Goal: Task Accomplishment & Management: Manage account settings

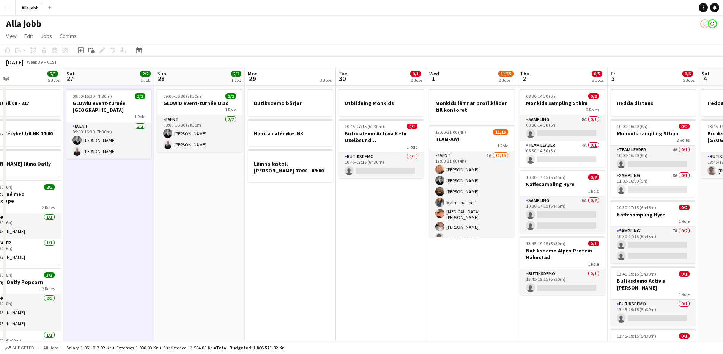
scroll to position [0, 242]
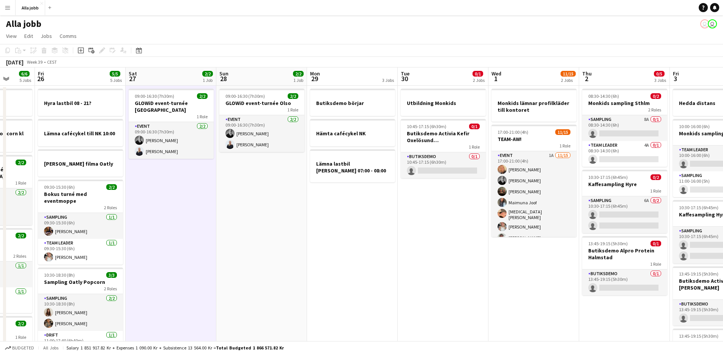
drag, startPoint x: 491, startPoint y: 241, endPoint x: 169, endPoint y: 250, distance: 322.2
click at [169, 253] on app-calendar-viewport "Tue 23 3/3 3 Jobs Wed 24 4/4 3 Jobs Thu 25 6/6 5 Jobs Fri 26 5/5 5 Jobs Sat 27 …" at bounding box center [361, 240] width 723 height 345
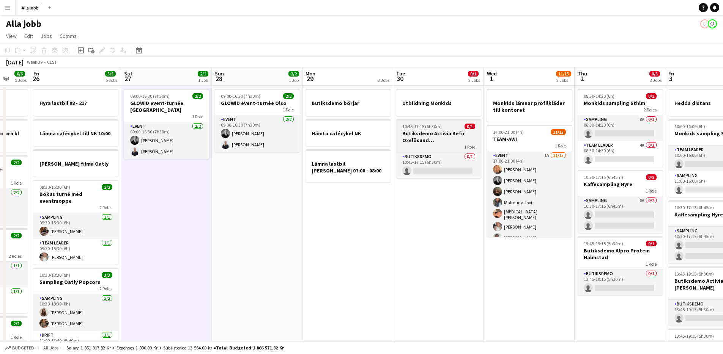
click at [431, 138] on h3 "Butiksdemo Activia Kefir Oxelösund ([GEOGRAPHIC_DATA])" at bounding box center [438, 137] width 85 height 14
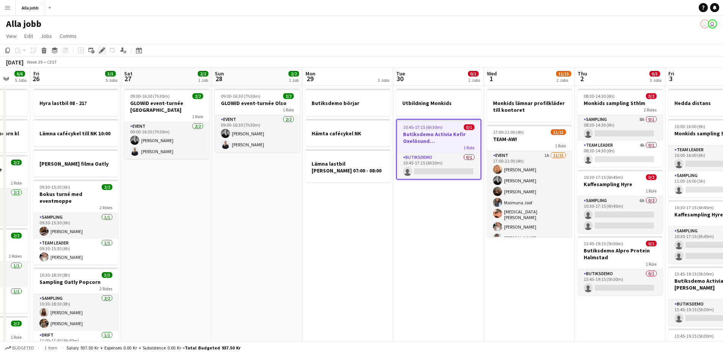
click at [104, 50] on icon "Edit" at bounding box center [102, 50] width 6 height 6
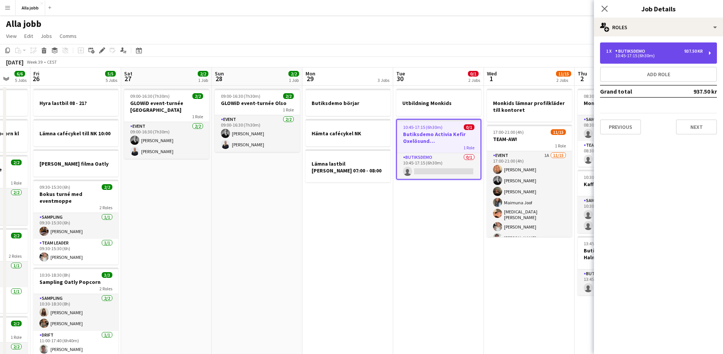
click at [634, 50] on div "Butiksdemo" at bounding box center [631, 51] width 33 height 5
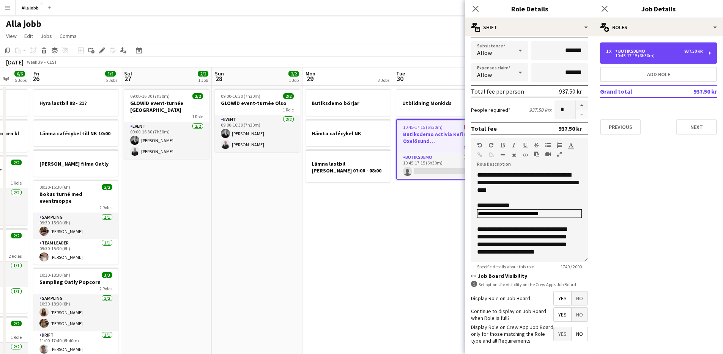
scroll to position [125, 0]
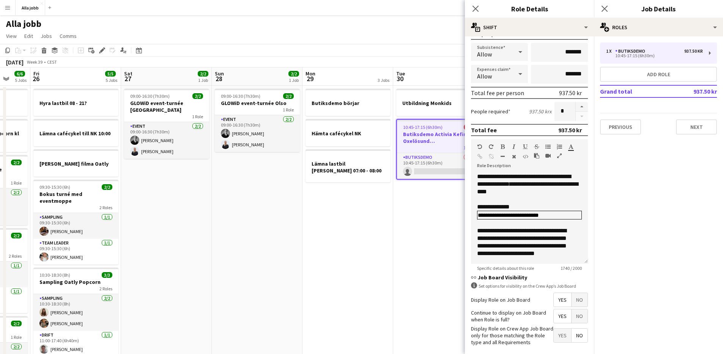
click at [394, 294] on app-date-cell "Utbildning Monkids 10:45-17:15 (6h30m) 0/1 Butiksdemo Activia Kefir Oxelösund (…" at bounding box center [438, 249] width 91 height 327
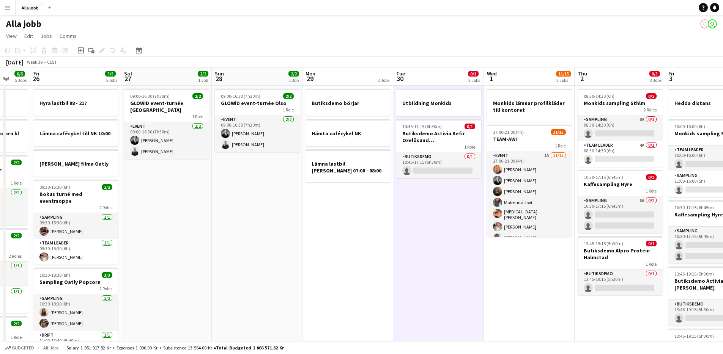
click at [412, 255] on app-date-cell "Utbildning Monkids 10:45-17:15 (6h30m) 0/1 Butiksdemo Activia Kefir Oxelösund (…" at bounding box center [438, 249] width 91 height 327
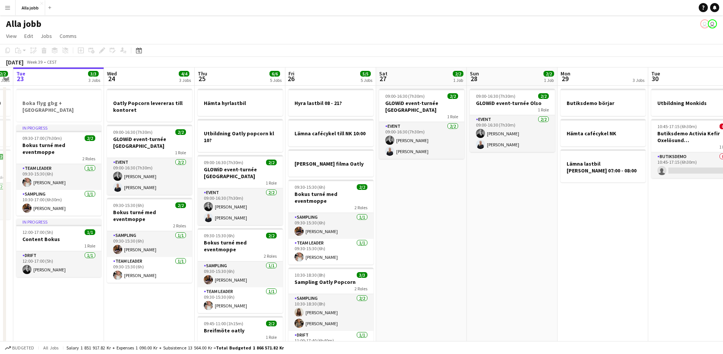
drag, startPoint x: 415, startPoint y: 210, endPoint x: 652, endPoint y: 164, distance: 242.2
click at [675, 162] on app-calendar-viewport "Sun 21 1 Job Mon 22 2/2 3 Jobs Tue 23 3/3 3 Jobs Wed 24 4/4 3 Jobs Thu 25 6/6 5…" at bounding box center [361, 240] width 723 height 345
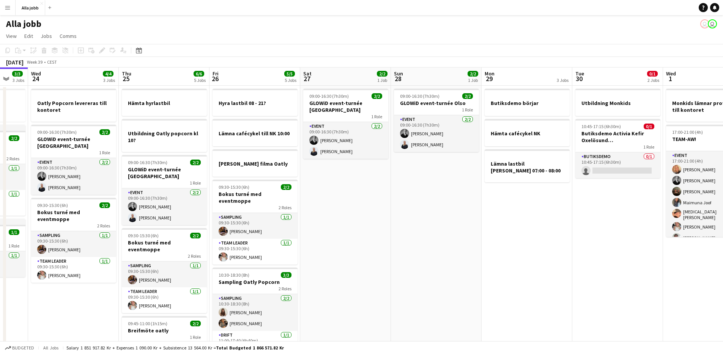
drag, startPoint x: 479, startPoint y: 245, endPoint x: 234, endPoint y: 206, distance: 247.9
click at [235, 206] on app-calendar-viewport "Sun 21 1 Job Mon 22 2/2 3 Jobs Tue 23 3/3 3 Jobs Wed 24 4/4 3 Jobs Thu 25 6/6 5…" at bounding box center [361, 240] width 723 height 345
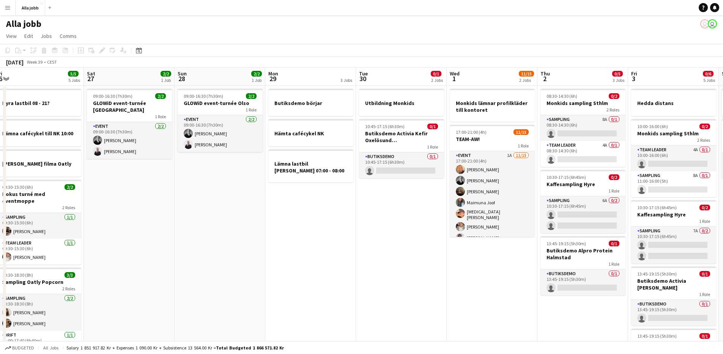
scroll to position [0, 278]
drag, startPoint x: 495, startPoint y: 199, endPoint x: 478, endPoint y: 222, distance: 29.1
click at [478, 222] on app-calendar-viewport "Tue 23 3/3 3 Jobs Wed 24 4/4 3 Jobs Thu 25 6/6 5 Jobs Fri 26 5/5 5 Jobs Sat 27 …" at bounding box center [361, 240] width 723 height 345
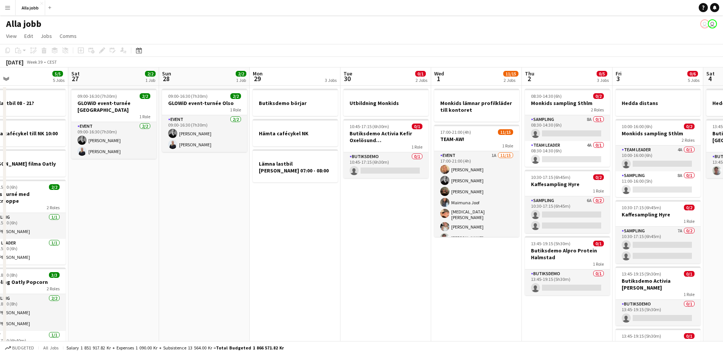
scroll to position [0, 240]
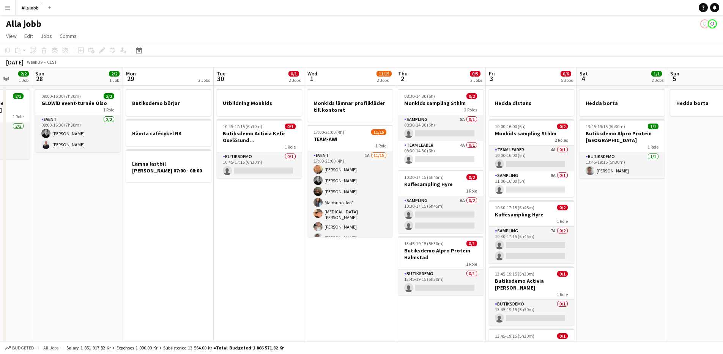
drag, startPoint x: 321, startPoint y: 222, endPoint x: 182, endPoint y: 173, distance: 146.7
click at [182, 173] on app-calendar-viewport "Thu 25 6/6 5 Jobs Fri 26 5/5 5 Jobs Sat 27 2/2 1 Job Sun 28 2/2 1 Job Mon 29 3 …" at bounding box center [361, 240] width 723 height 345
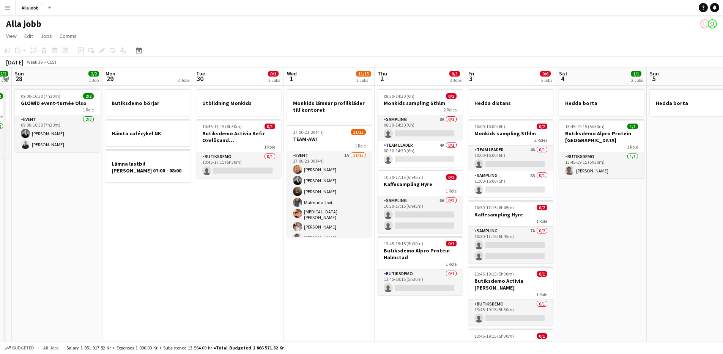
scroll to position [0, 281]
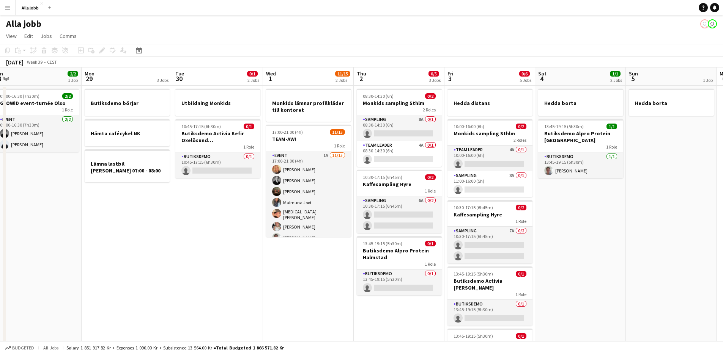
drag, startPoint x: 659, startPoint y: 231, endPoint x: 619, endPoint y: 236, distance: 40.6
click at [619, 236] on app-calendar-viewport "Thu 25 6/6 5 Jobs Fri 26 5/5 5 Jobs Sat 27 2/2 1 Job Sun 28 2/2 1 Job Mon 29 3 …" at bounding box center [361, 240] width 723 height 345
click at [608, 231] on app-date-cell "[PERSON_NAME] 13:45-19:15 (5h30m) 1/1 Butiksdemo Alpro Protein Göteborg 1 Role …" at bounding box center [580, 249] width 91 height 327
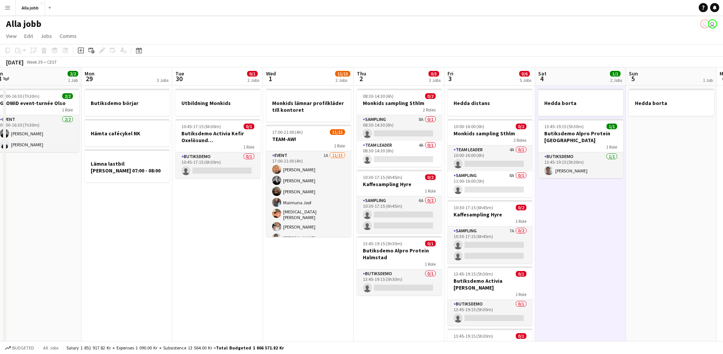
click at [588, 250] on app-date-cell "[PERSON_NAME] 13:45-19:15 (5h30m) 1/1 Butiksdemo Alpro Protein Göteborg 1 Role …" at bounding box center [580, 249] width 91 height 327
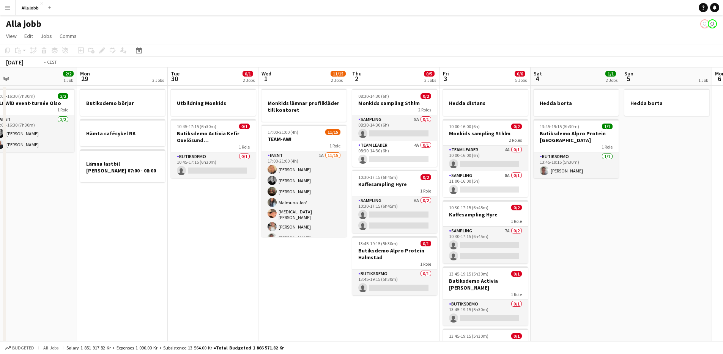
drag, startPoint x: 585, startPoint y: 252, endPoint x: 491, endPoint y: 233, distance: 96.0
click at [490, 233] on app-calendar-viewport "Thu 25 6/6 5 Jobs Fri 26 5/5 5 Jobs Sat 27 2/2 1 Job Sun 28 2/2 1 Job Mon 29 3 …" at bounding box center [361, 240] width 723 height 345
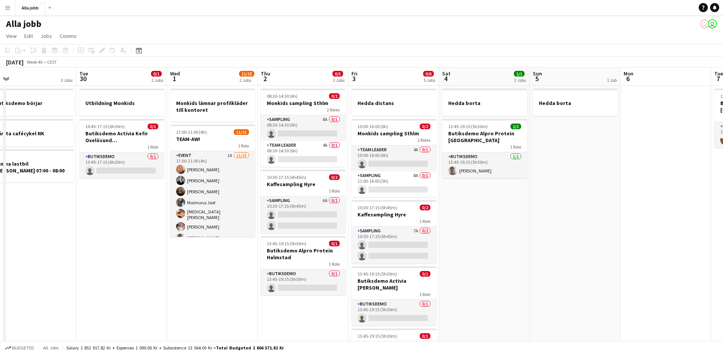
click at [624, 232] on app-date-cell at bounding box center [665, 249] width 91 height 327
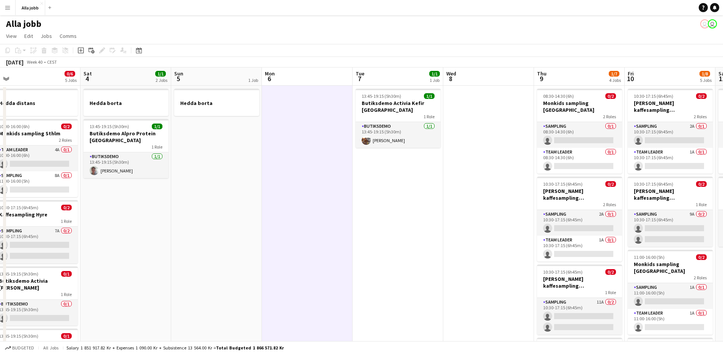
drag, startPoint x: 594, startPoint y: 235, endPoint x: 248, endPoint y: 226, distance: 346.1
click at [243, 229] on app-calendar-viewport "Tue 30 0/1 2 Jobs Wed 1 11/15 2 Jobs Thu 2 0/5 3 Jobs Fri 3 0/6 5 Jobs Sat 4 1/…" at bounding box center [361, 273] width 723 height 410
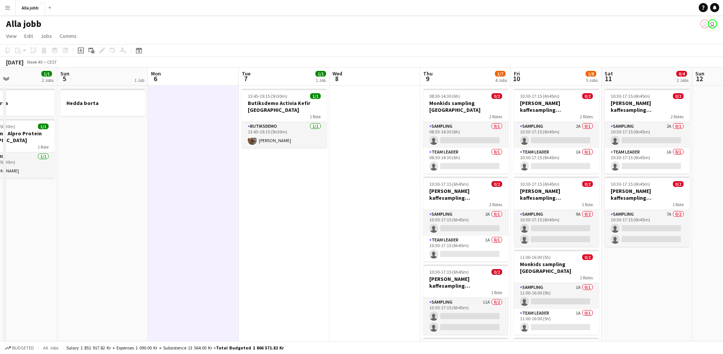
drag, startPoint x: 368, startPoint y: 202, endPoint x: 309, endPoint y: 203, distance: 58.8
click at [309, 203] on app-calendar-viewport "Wed 1 11/15 2 Jobs Thu 2 0/5 3 Jobs Fri 3 0/6 5 Jobs Sat 4 1/1 2 Jobs Sun 5 1 J…" at bounding box center [361, 273] width 723 height 410
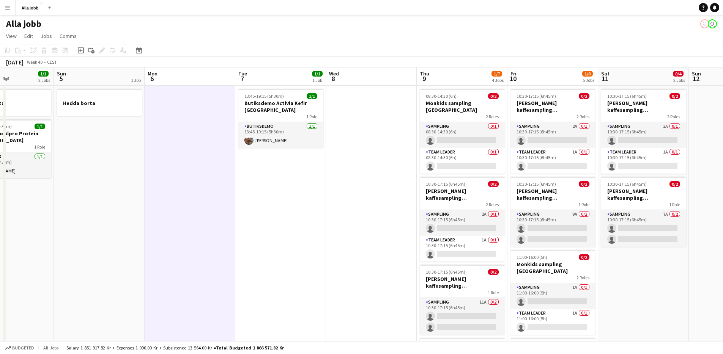
click at [381, 217] on app-date-cell at bounding box center [371, 282] width 91 height 392
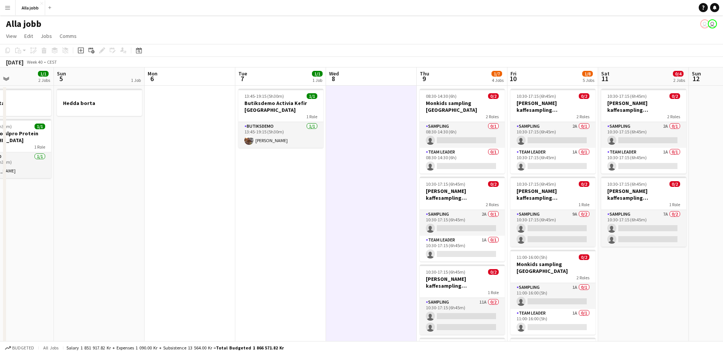
click at [324, 205] on app-date-cell "13:45-19:15 (5h30m) 1/1 Butiksdemo Activia Kefir Stockholm 1 Role Butiksdemo [D…" at bounding box center [280, 282] width 91 height 392
click at [323, 206] on app-date-cell "13:45-19:15 (5h30m) 1/1 Butiksdemo Activia Kefir Stockholm 1 Role Butiksdemo [D…" at bounding box center [280, 282] width 91 height 392
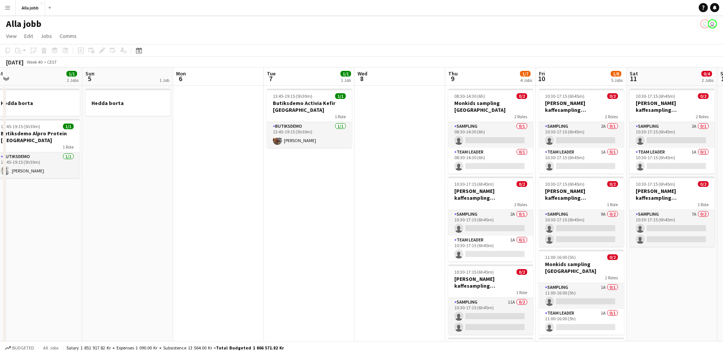
scroll to position [0, 177]
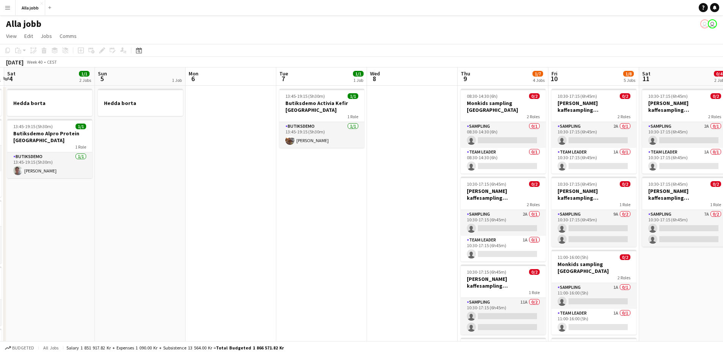
drag, startPoint x: 282, startPoint y: 203, endPoint x: 307, endPoint y: 213, distance: 27.5
click at [307, 214] on app-calendar-viewport "Thu 2 0/5 3 Jobs Fri 3 0/6 5 Jobs Sat 4 1/1 2 Jobs Sun 5 1 Job Mon 6 Tue 7 1/1 …" at bounding box center [361, 273] width 723 height 410
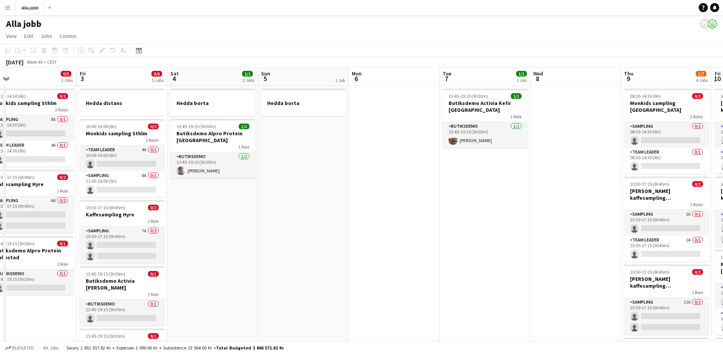
drag, startPoint x: 223, startPoint y: 209, endPoint x: 386, endPoint y: 250, distance: 168.1
click at [386, 250] on app-calendar-viewport "Tue 30 0/1 2 Jobs Wed 1 11/15 2 Jobs Thu 2 0/5 3 Jobs Fri 3 0/6 5 Jobs Sat 4 1/…" at bounding box center [361, 273] width 723 height 410
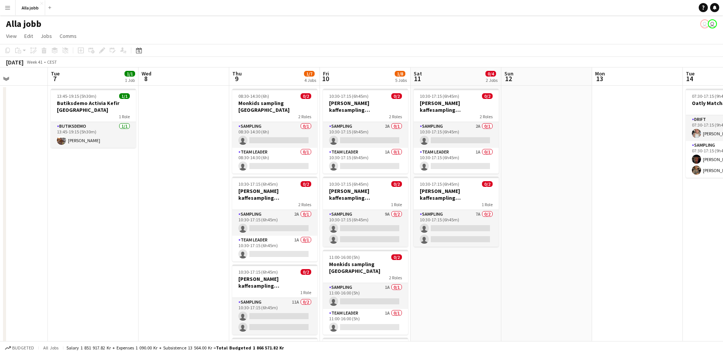
scroll to position [0, 229]
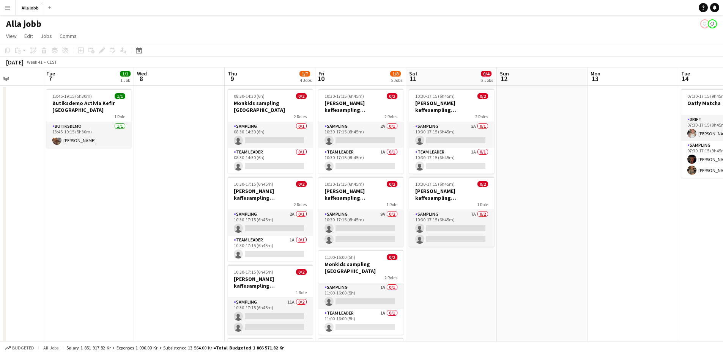
drag, startPoint x: 490, startPoint y: 245, endPoint x: 93, endPoint y: 224, distance: 397.0
click at [93, 225] on app-calendar-viewport "Sat 4 1/1 2 Jobs Sun 5 1 Job Mon 6 Tue 7 1/1 1 Job Wed 8 Thu 9 1/7 4 Jobs Fri 1…" at bounding box center [361, 273] width 723 height 410
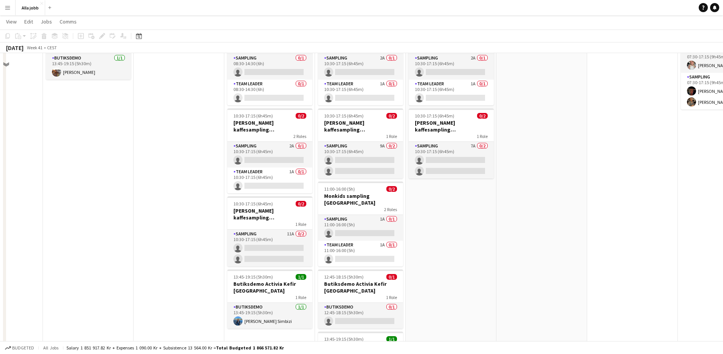
scroll to position [0, 0]
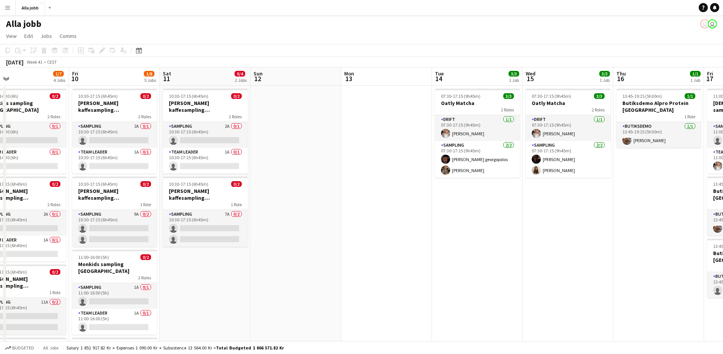
drag, startPoint x: 447, startPoint y: 236, endPoint x: 282, endPoint y: 242, distance: 165.1
click at [276, 244] on app-calendar-viewport "Mon 6 Tue 7 1/1 1 Job Wed 8 Thu 9 1/7 4 Jobs Fri 10 1/8 5 Jobs Sat 11 0/4 2 Job…" at bounding box center [361, 273] width 723 height 410
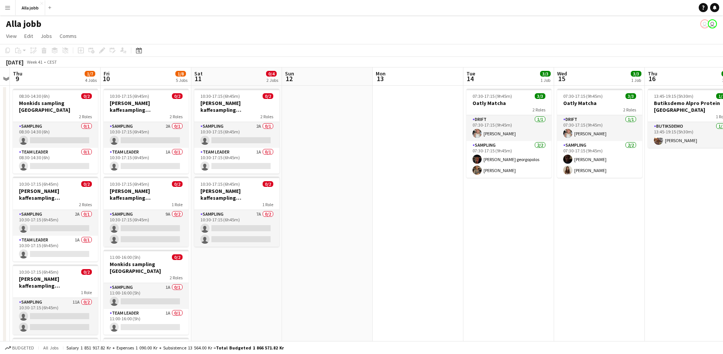
drag, startPoint x: 468, startPoint y: 244, endPoint x: 137, endPoint y: 244, distance: 330.8
click at [137, 244] on app-calendar-viewport "Mon 6 Tue 7 1/1 1 Job Wed 8 Thu 9 1/7 4 Jobs Fri 10 1/8 5 Jobs Sat 11 0/4 2 Job…" at bounding box center [361, 273] width 723 height 410
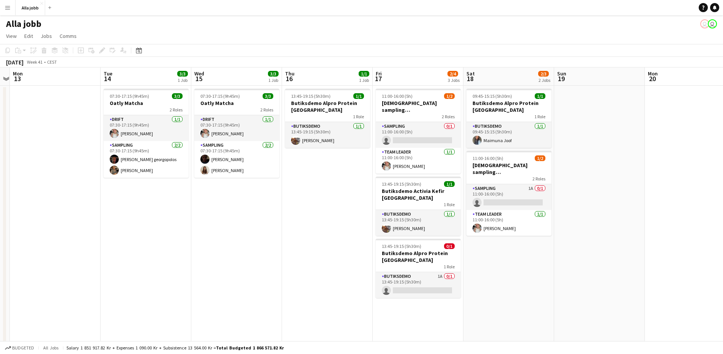
scroll to position [0, 266]
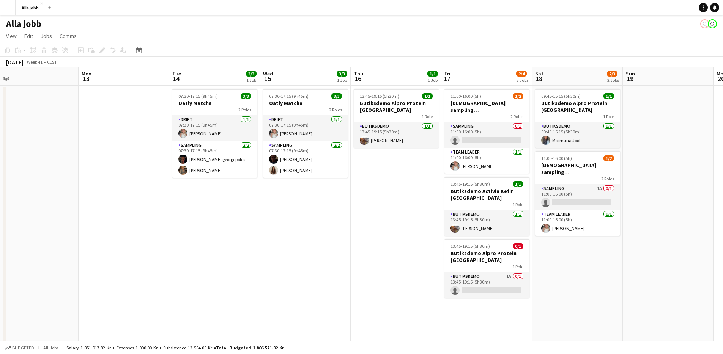
drag, startPoint x: 180, startPoint y: 191, endPoint x: 246, endPoint y: 200, distance: 66.2
click at [245, 200] on app-calendar-viewport "Fri 10 1/8 5 Jobs Sat 11 0/4 2 Jobs Sun 12 Mon 13 Tue 14 3/3 1 Job Wed 15 3/3 1…" at bounding box center [361, 273] width 723 height 410
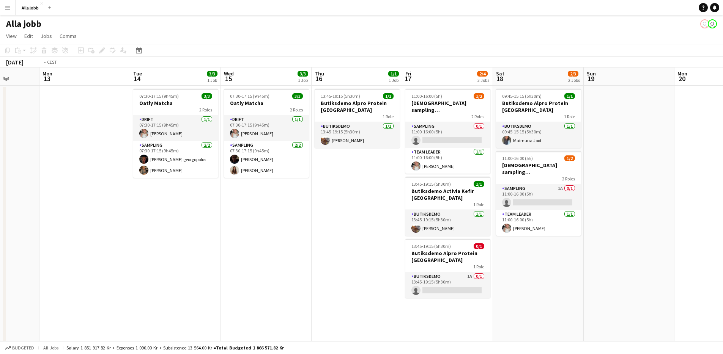
drag, startPoint x: 333, startPoint y: 219, endPoint x: 49, endPoint y: 218, distance: 284.1
click at [47, 218] on app-calendar-viewport "Fri 10 1/8 5 Jobs Sat 11 0/4 2 Jobs Sun 12 Mon 13 Tue 14 3/3 1 Job Wed 15 3/3 1…" at bounding box center [361, 273] width 723 height 410
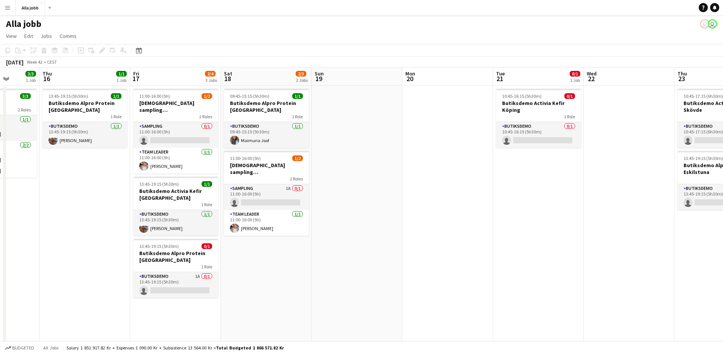
scroll to position [0, 232]
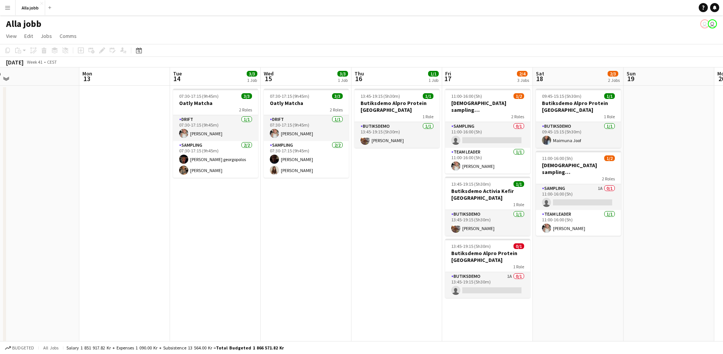
drag, startPoint x: 231, startPoint y: 241, endPoint x: 465, endPoint y: 265, distance: 235.7
click at [459, 259] on app-calendar-viewport "Fri 10 1/8 5 Jobs Sat 11 0/4 2 Jobs Sun 12 Mon 13 Tue 14 3/3 1 Job Wed 15 3/3 1…" at bounding box center [361, 273] width 723 height 410
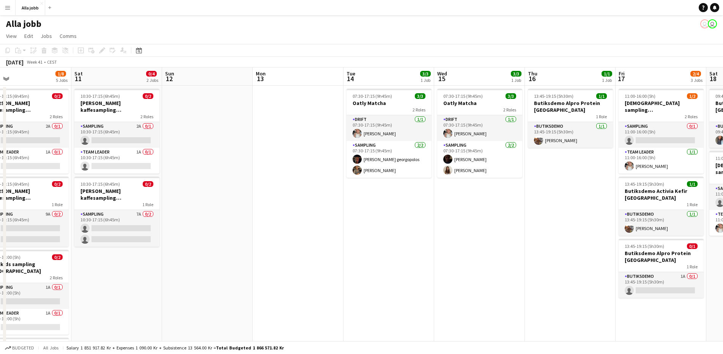
drag, startPoint x: 213, startPoint y: 248, endPoint x: 446, endPoint y: 251, distance: 232.9
click at [446, 251] on app-calendar-viewport "Wed 8 Thu 9 1/7 4 Jobs Fri 10 1/8 5 Jobs Sat 11 0/4 2 Jobs Sun 12 Mon 13 Tue 14…" at bounding box center [361, 273] width 723 height 410
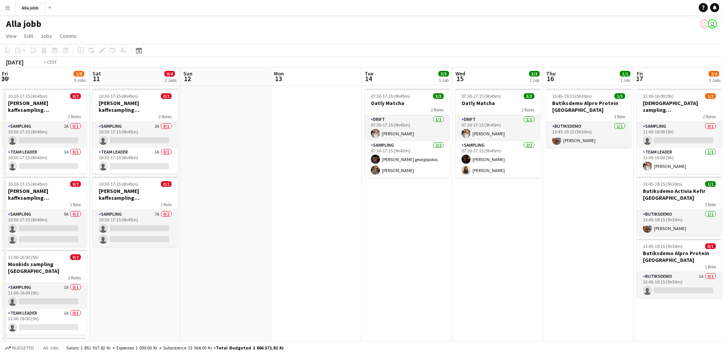
drag, startPoint x: 370, startPoint y: 256, endPoint x: 102, endPoint y: 292, distance: 269.8
click at [102, 292] on app-calendar-viewport "Tue 7 1/1 1 Job Wed 8 Thu 9 1/7 4 Jobs Fri 10 1/8 5 Jobs Sat 11 0/4 2 Jobs Sun …" at bounding box center [361, 273] width 723 height 410
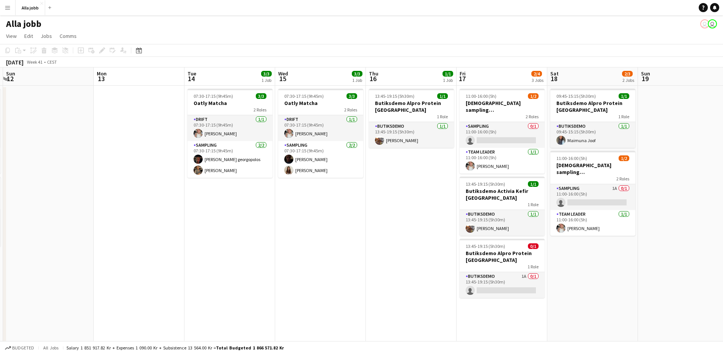
drag, startPoint x: 164, startPoint y: 286, endPoint x: 373, endPoint y: 288, distance: 209.0
click at [319, 288] on app-calendar-viewport "Fri 10 1/8 5 Jobs Sat 11 0/4 2 Jobs Sun 12 Mon 13 Tue 14 3/3 1 Job Wed 15 3/3 1…" at bounding box center [361, 273] width 723 height 410
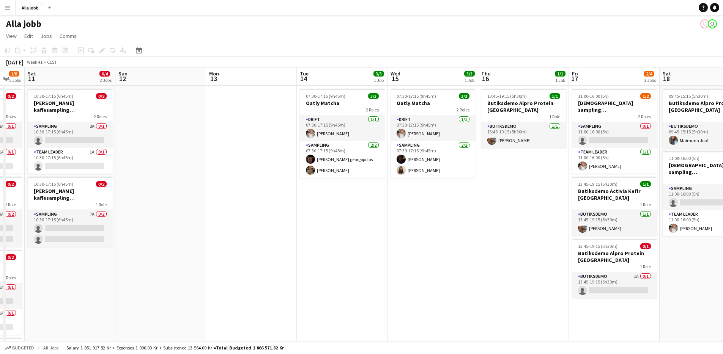
drag, startPoint x: 441, startPoint y: 279, endPoint x: 545, endPoint y: 272, distance: 103.8
click at [545, 272] on app-calendar-viewport "Thu 9 1/7 4 Jobs Fri 10 1/8 5 Jobs Sat 11 0/4 2 Jobs Sun 12 Mon 13 Tue 14 3/3 1…" at bounding box center [361, 273] width 723 height 410
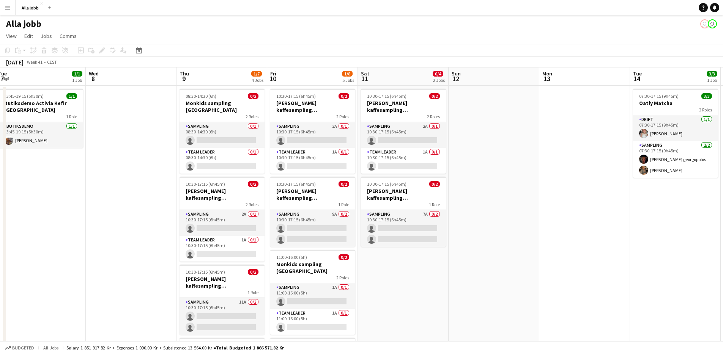
scroll to position [0, 184]
drag, startPoint x: 556, startPoint y: 275, endPoint x: 570, endPoint y: 272, distance: 14.4
click at [575, 272] on app-calendar-viewport "Sun 5 1 Job Mon 6 Tue 7 1/1 1 Job Wed 8 Thu 9 1/7 4 Jobs Fri 10 1/8 5 Jobs Sat …" at bounding box center [361, 273] width 723 height 410
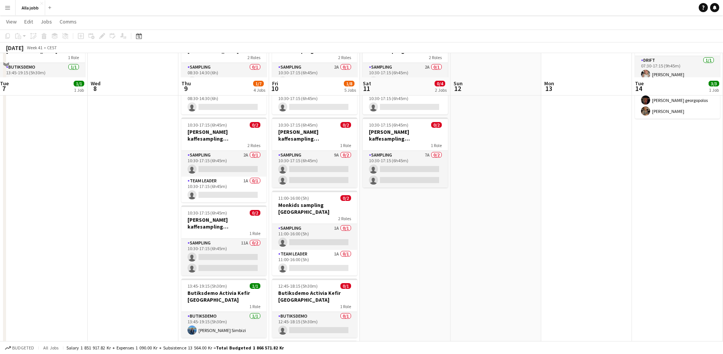
scroll to position [0, 0]
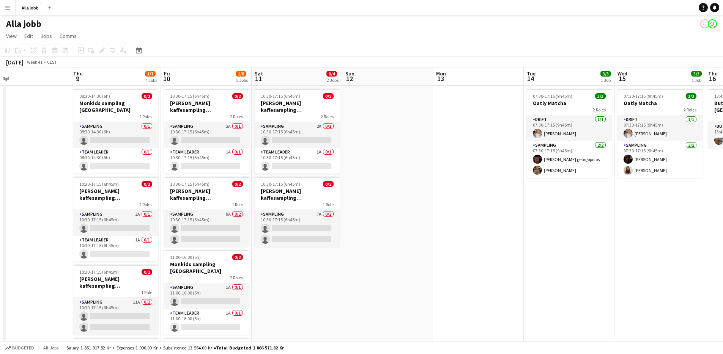
drag, startPoint x: 233, startPoint y: 187, endPoint x: 126, endPoint y: 199, distance: 107.6
click at [121, 198] on app-calendar-viewport "Sun 5 1 Job Mon 6 Tue 7 1/1 1 Job Wed 8 Thu 9 1/7 4 Jobs Fri 10 1/8 5 Jobs Sat …" at bounding box center [361, 273] width 723 height 410
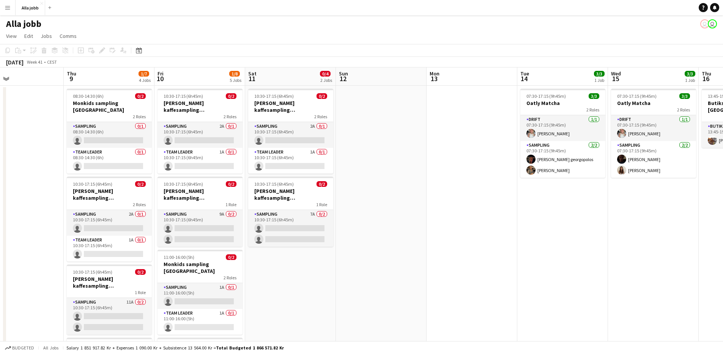
drag, startPoint x: 503, startPoint y: 253, endPoint x: 335, endPoint y: 242, distance: 167.6
click at [335, 242] on app-calendar-viewport "Sun 5 1 Job Mon 6 Tue 7 1/1 1 Job Wed 8 Thu 9 1/7 4 Jobs Fri 10 1/8 5 Jobs Sat …" at bounding box center [361, 273] width 723 height 410
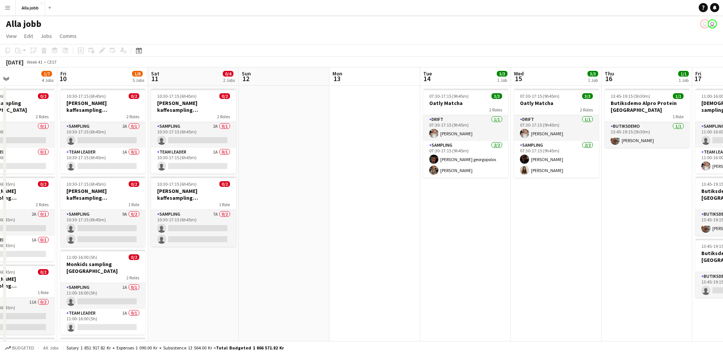
drag, startPoint x: 411, startPoint y: 237, endPoint x: 310, endPoint y: 238, distance: 101.3
click at [307, 238] on app-calendar-viewport "Tue 7 1/1 1 Job Wed 8 Thu 9 1/7 4 Jobs Fri 10 1/8 5 Jobs Sat 11 0/4 2 Jobs Sun …" at bounding box center [361, 273] width 723 height 410
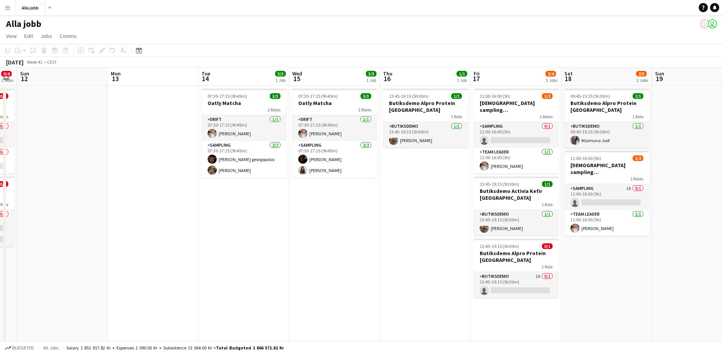
drag, startPoint x: 658, startPoint y: 276, endPoint x: 640, endPoint y: 279, distance: 17.7
click at [641, 282] on app-calendar-viewport "Thu 9 1/7 4 Jobs Fri 10 1/8 5 Jobs Sat 11 0/4 2 Jobs Sun 12 Mon 13 Tue 14 3/3 1…" at bounding box center [361, 273] width 723 height 410
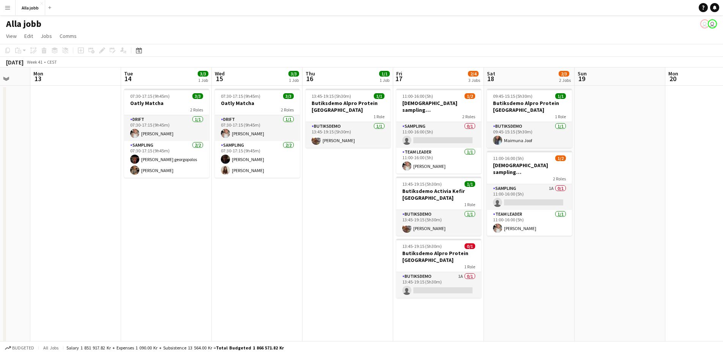
drag, startPoint x: 641, startPoint y: 275, endPoint x: 566, endPoint y: 278, distance: 74.8
click at [566, 278] on app-calendar-viewport "Fri 10 1/8 5 Jobs Sat 11 0/4 2 Jobs Sun 12 Mon 13 Tue 14 3/3 1 Job Wed 15 3/3 1…" at bounding box center [361, 273] width 723 height 410
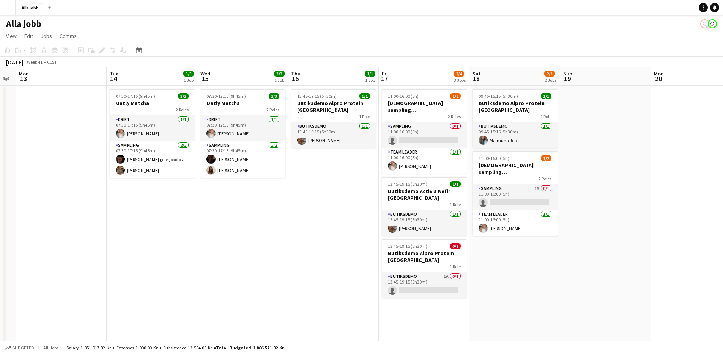
click at [561, 281] on app-calendar-viewport "Fri 10 1/8 5 Jobs Sat 11 0/4 2 Jobs Sun 12 Mon 13 Tue 14 3/3 1 Job Wed 15 3/3 1…" at bounding box center [361, 273] width 723 height 410
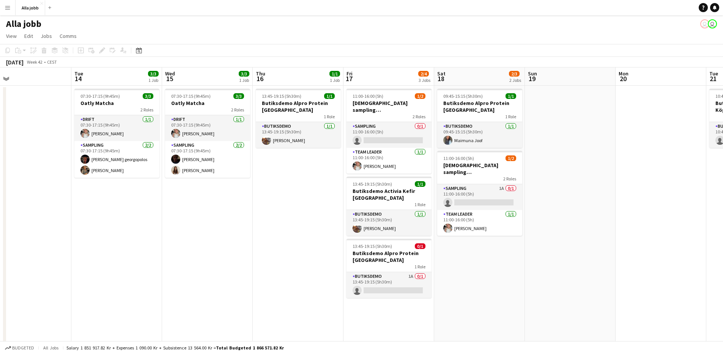
drag, startPoint x: 562, startPoint y: 279, endPoint x: 530, endPoint y: 275, distance: 32.2
click at [531, 275] on app-calendar-viewport "Fri 10 1/8 5 Jobs Sat 11 0/4 2 Jobs Sun 12 Mon 13 Tue 14 3/3 1 Job Wed 15 3/3 1…" at bounding box center [361, 273] width 723 height 410
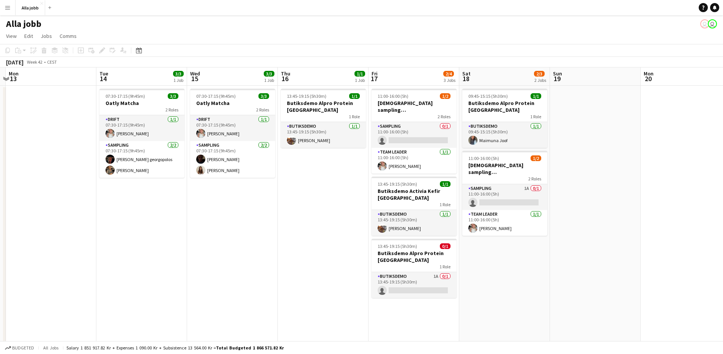
click at [505, 267] on app-calendar-viewport "Fri 10 1/8 5 Jobs Sat 11 0/4 2 Jobs Sun 12 Mon 13 Tue 14 3/3 1 Job Wed 15 3/3 1…" at bounding box center [361, 273] width 723 height 410
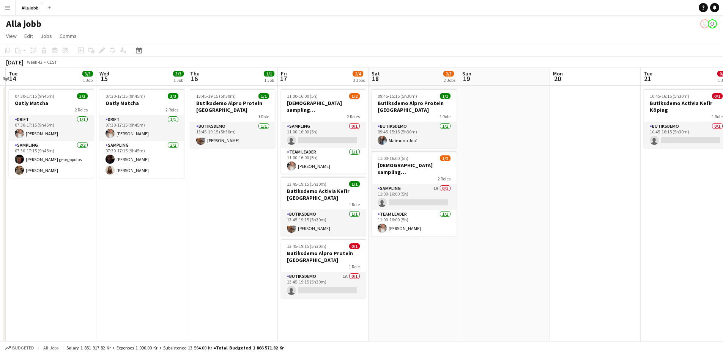
scroll to position [0, 265]
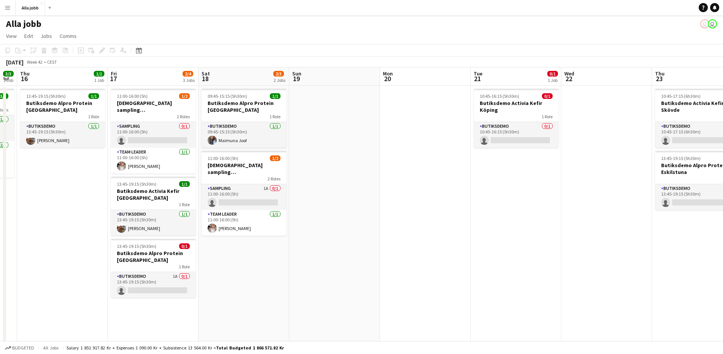
drag, startPoint x: 596, startPoint y: 245, endPoint x: 429, endPoint y: 276, distance: 169.0
click at [425, 280] on app-calendar-viewport "Mon 13 Tue 14 3/3 1 Job Wed 15 3/3 1 Job Thu 16 1/1 1 Job Fri 17 2/4 3 Jobs Sat…" at bounding box center [361, 273] width 723 height 410
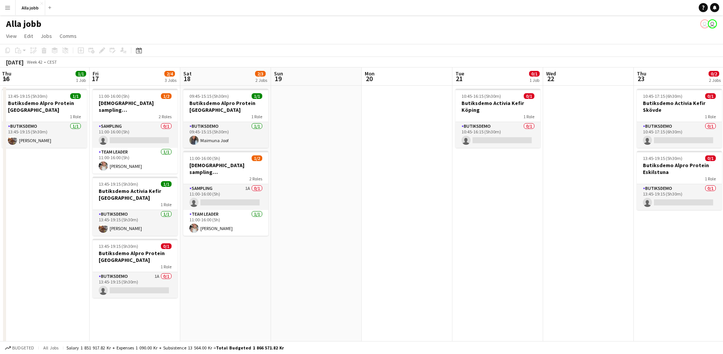
drag, startPoint x: 531, startPoint y: 246, endPoint x: 352, endPoint y: 241, distance: 179.9
click at [347, 243] on app-calendar-viewport "Mon 13 Tue 14 3/3 1 Job Wed 15 3/3 1 Job Thu 16 1/1 1 Job Fri 17 2/4 3 Jobs Sat…" at bounding box center [361, 273] width 723 height 410
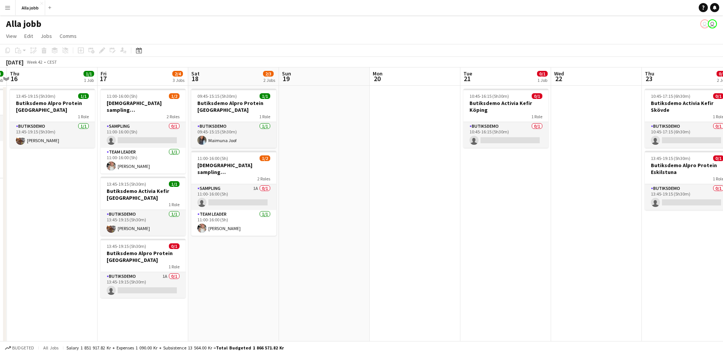
drag, startPoint x: 449, startPoint y: 236, endPoint x: 571, endPoint y: 233, distance: 121.4
click at [573, 232] on app-calendar-viewport "Tue 14 3/3 1 Job Wed 15 3/3 1 Job Thu 16 1/1 1 Job Fri 17 2/4 3 Jobs Sat 18 2/3…" at bounding box center [361, 273] width 723 height 410
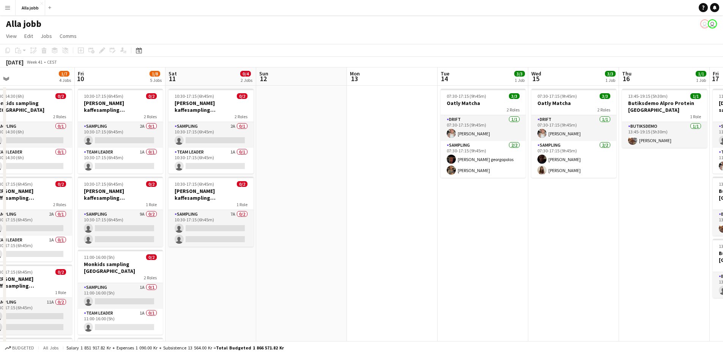
drag, startPoint x: 141, startPoint y: 248, endPoint x: 672, endPoint y: 255, distance: 531.5
click at [672, 255] on app-calendar-viewport "Tue 7 1/1 1 Job Wed 8 Thu 9 1/7 4 Jobs Fri 10 1/8 5 Jobs Sat 11 0/4 2 Jobs Sun …" at bounding box center [361, 273] width 723 height 410
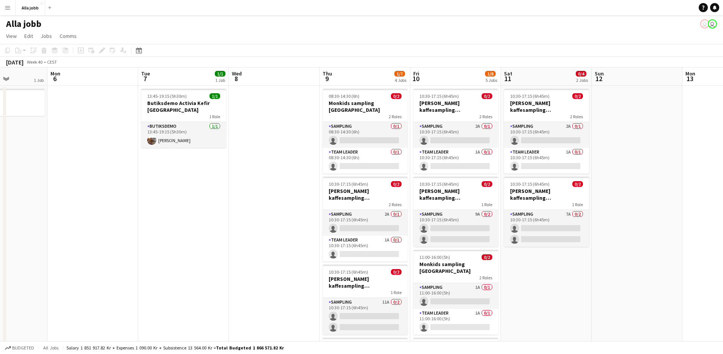
drag, startPoint x: 284, startPoint y: 256, endPoint x: 606, endPoint y: 247, distance: 321.8
click at [606, 247] on app-calendar-viewport "Fri 3 0/6 5 Jobs Sat 4 1/1 2 Jobs Sun 5 1 Job Mon 6 Tue 7 1/1 1 Job Wed 8 Thu 9…" at bounding box center [361, 273] width 723 height 410
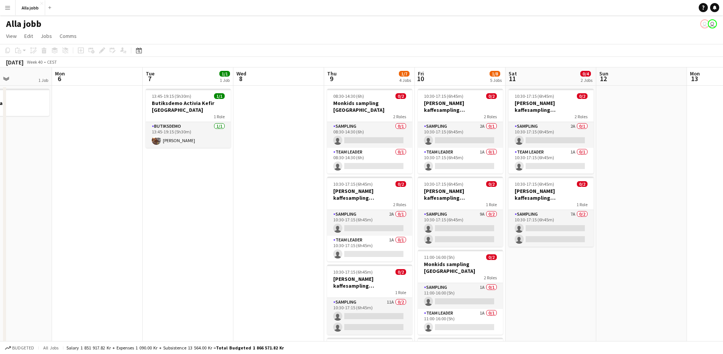
drag, startPoint x: 158, startPoint y: 201, endPoint x: 171, endPoint y: 226, distance: 28.8
click at [162, 229] on app-calendar-viewport "Fri 3 0/6 5 Jobs Sat 4 1/1 2 Jobs Sun 5 1 Job Mon 6 Tue 7 1/1 1 Job Wed 8 Thu 9…" at bounding box center [361, 273] width 723 height 410
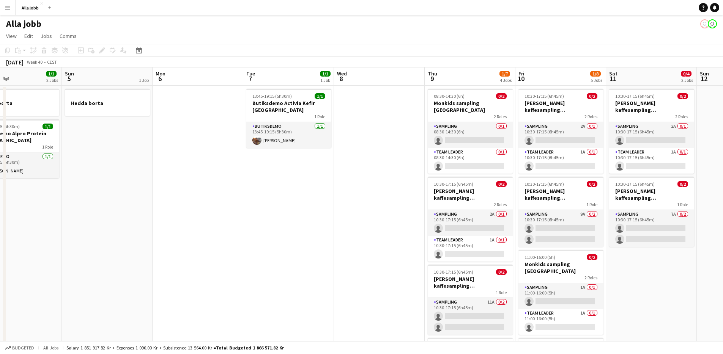
scroll to position [0, 157]
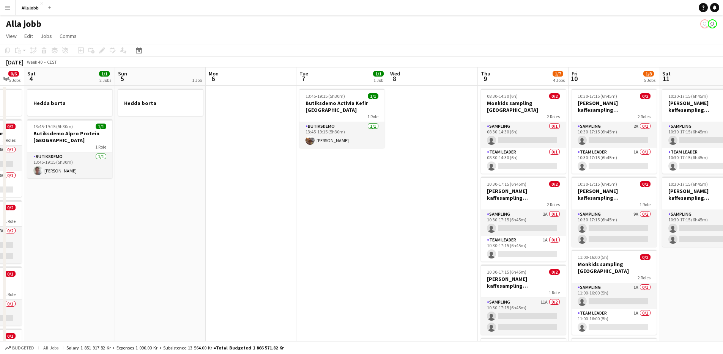
drag, startPoint x: 201, startPoint y: 213, endPoint x: 335, endPoint y: 205, distance: 133.4
click at [335, 205] on app-calendar-viewport "Thu 2 0/5 3 Jobs Fri 3 0/6 5 Jobs Sat 4 1/1 2 Jobs Sun 5 1 Job Mon 6 Tue 7 1/1 …" at bounding box center [361, 273] width 723 height 410
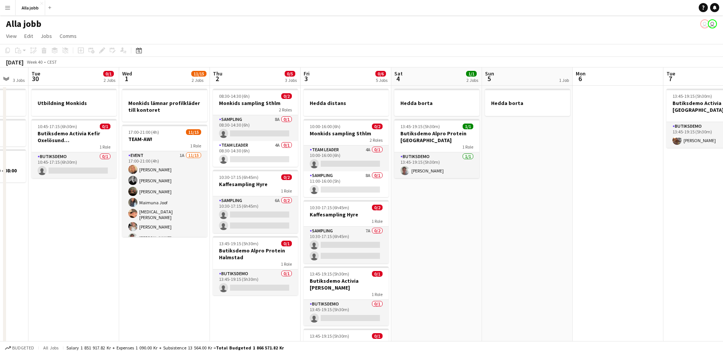
drag, startPoint x: 256, startPoint y: 214, endPoint x: 437, endPoint y: 226, distance: 181.7
click at [437, 226] on app-calendar-viewport "Sun 28 2/2 1 Job Mon 29 3 Jobs Tue 30 0/1 2 Jobs Wed 1 11/15 2 Jobs Thu 2 0/5 3…" at bounding box center [361, 273] width 723 height 410
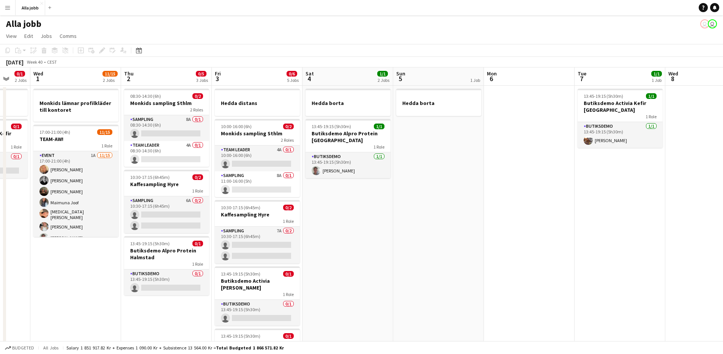
scroll to position [0, 252]
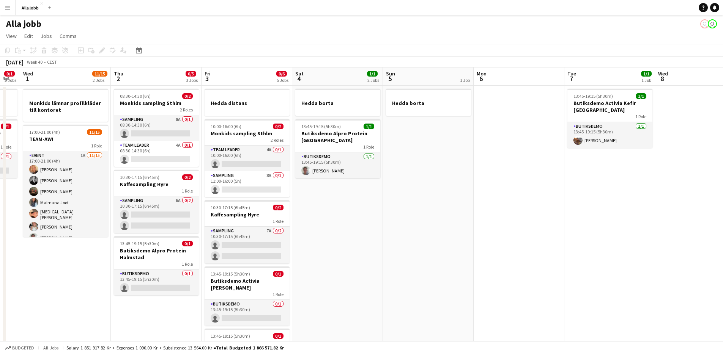
drag, startPoint x: 385, startPoint y: 226, endPoint x: 367, endPoint y: 261, distance: 38.9
click at [367, 261] on app-calendar-viewport "Sun 28 2/2 1 Job Mon 29 3 Jobs Tue 30 0/1 2 Jobs Wed 1 11/15 2 Jobs Thu 2 0/5 3…" at bounding box center [361, 273] width 723 height 410
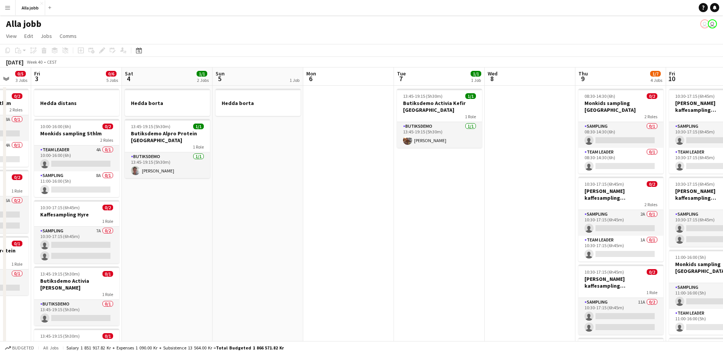
drag, startPoint x: 379, startPoint y: 201, endPoint x: 249, endPoint y: 179, distance: 132.0
click at [245, 180] on app-calendar-viewport "Tue 30 0/1 2 Jobs Wed 1 11/15 2 Jobs Thu 2 0/5 3 Jobs Fri 3 0/6 5 Jobs Sat 4 1/…" at bounding box center [361, 273] width 723 height 410
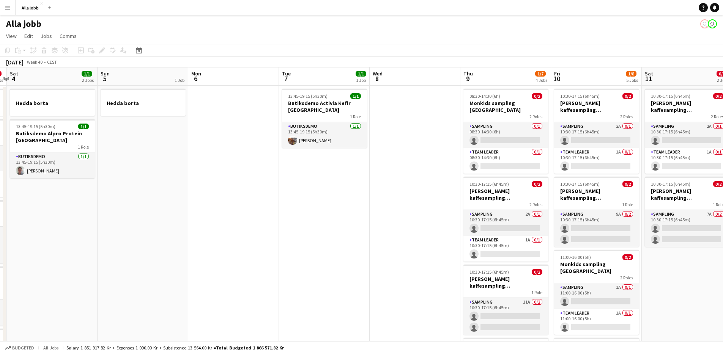
drag, startPoint x: 338, startPoint y: 170, endPoint x: 354, endPoint y: 175, distance: 16.4
click at [262, 172] on app-calendar-viewport "Wed 1 11/15 2 Jobs Thu 2 0/5 3 Jobs Fri 3 0/6 5 Jobs Sat 4 1/1 2 Jobs Sun 5 1 J…" at bounding box center [361, 273] width 723 height 410
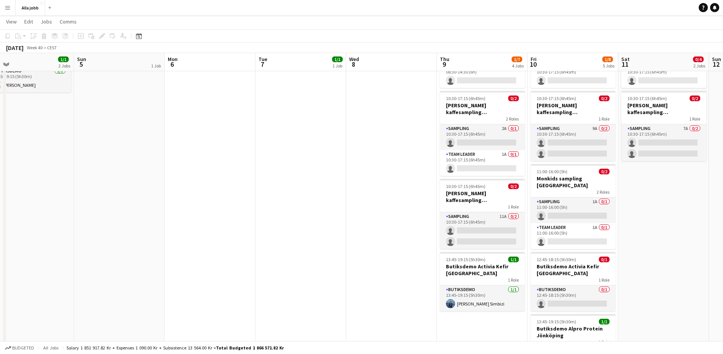
scroll to position [0, 218]
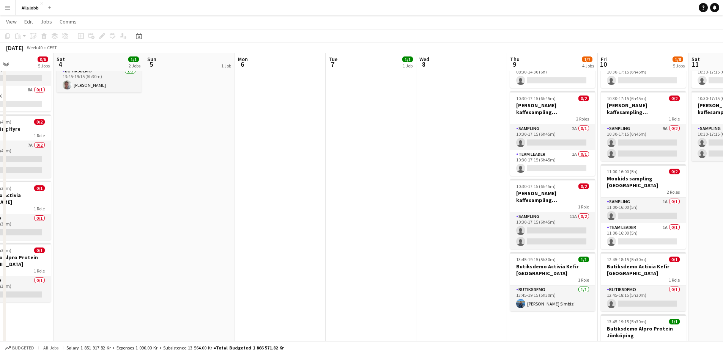
drag, startPoint x: 688, startPoint y: 234, endPoint x: 648, endPoint y: 231, distance: 40.7
click at [648, 231] on app-calendar-viewport "Wed 1 11/15 2 Jobs Thu 2 0/5 3 Jobs Fri 3 0/6 5 Jobs Sat 4 1/1 2 Jobs Sun 5 1 J…" at bounding box center [361, 168] width 723 height 447
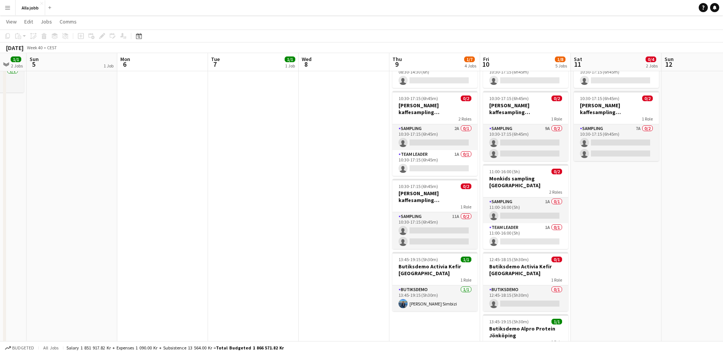
drag, startPoint x: 654, startPoint y: 270, endPoint x: 625, endPoint y: 270, distance: 28.5
click at [625, 270] on app-calendar-viewport "Thu 2 0/5 3 Jobs Fri 3 0/6 5 Jobs Sat 4 1/1 2 Jobs Sun 5 1 Job Mon 6 Tue 7 1/1 …" at bounding box center [361, 168] width 723 height 447
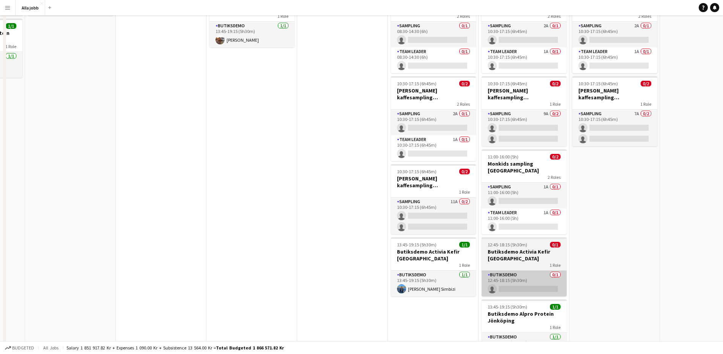
scroll to position [0, 0]
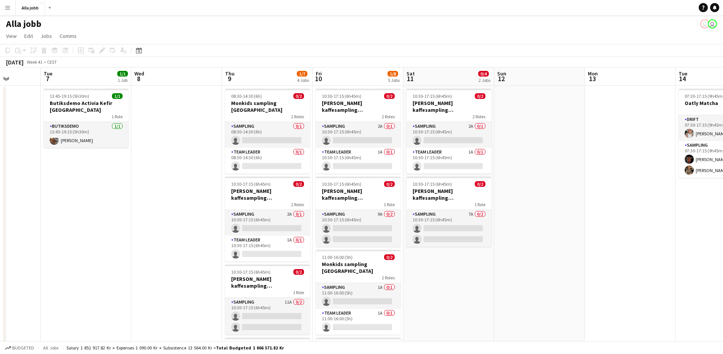
drag, startPoint x: 605, startPoint y: 290, endPoint x: 266, endPoint y: 304, distance: 339.8
click at [262, 304] on app-calendar-viewport "Sat 4 1/1 2 Jobs Sun 5 1 Job Mon 6 Tue 7 1/1 1 Job Wed 8 Thu 9 1/7 4 Jobs Fri 1…" at bounding box center [361, 273] width 723 height 410
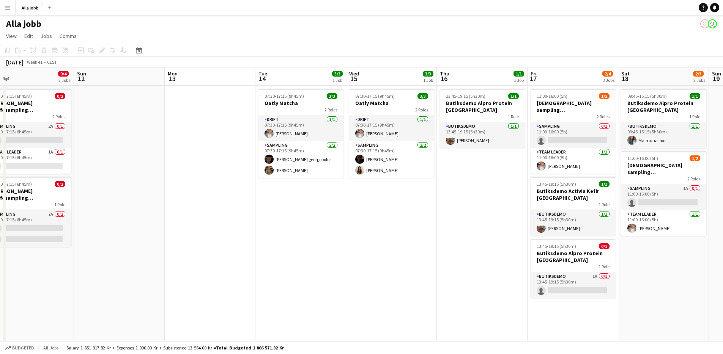
scroll to position [0, 242]
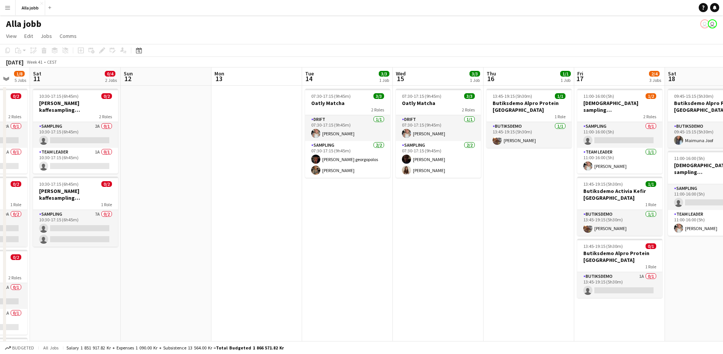
drag, startPoint x: 430, startPoint y: 271, endPoint x: 317, endPoint y: 275, distance: 112.7
click at [317, 275] on app-calendar-viewport "Wed 8 Thu 9 1/7 4 Jobs Fri 10 1/8 5 Jobs Sat 11 0/4 2 Jobs Sun 12 Mon 13 Tue 14…" at bounding box center [361, 273] width 723 height 410
click at [354, 233] on app-date-cell "07:30-17:15 (9h45m) 3/3 Oatly Matcha 2 Roles Drift [DATE] 07:30-17:15 (9h45m) […" at bounding box center [347, 282] width 91 height 392
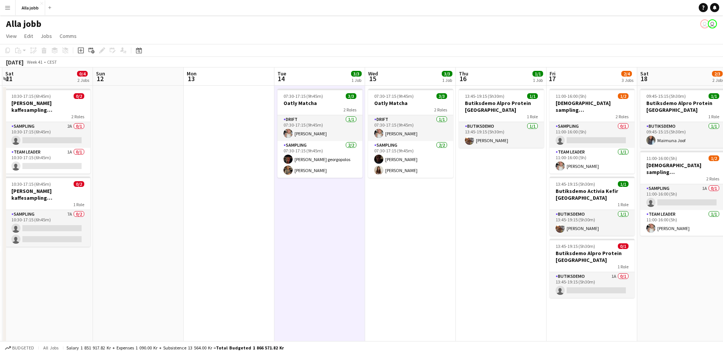
scroll to position [0, 299]
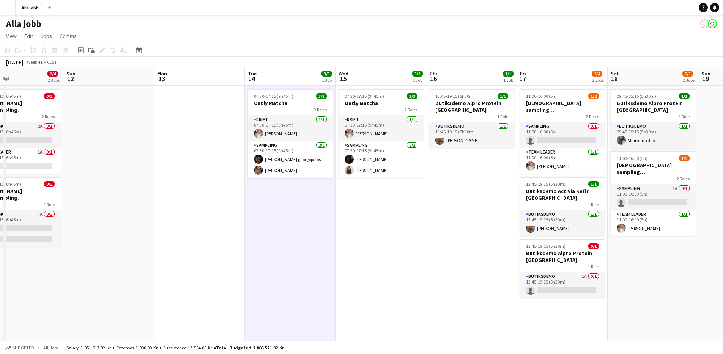
drag, startPoint x: 425, startPoint y: 201, endPoint x: 371, endPoint y: 211, distance: 55.1
click at [371, 211] on app-calendar-viewport "Wed 8 Thu 9 1/7 4 Jobs Fri 10 1/8 5 Jobs Sat 11 0/4 2 Jobs Sun 12 Mon 13 Tue 14…" at bounding box center [361, 273] width 723 height 410
click at [371, 211] on app-date-cell "07:30-17:15 (9h45m) 3/3 Oatly Matcha 2 Roles Drift [DATE] 07:30-17:15 (9h45m) […" at bounding box center [380, 282] width 91 height 392
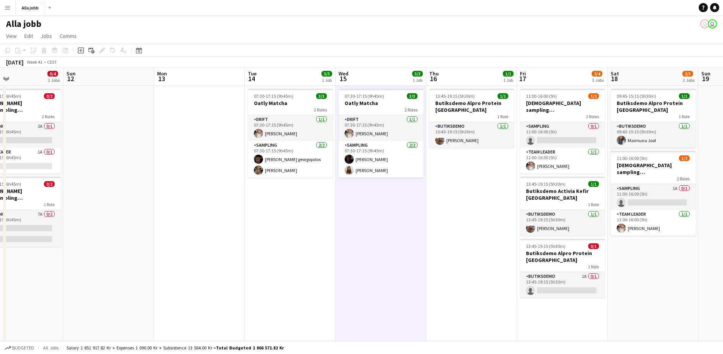
click at [371, 211] on app-date-cell "07:30-17:15 (9h45m) 3/3 Oatly Matcha 2 Roles Drift [DATE] 07:30-17:15 (9h45m) […" at bounding box center [380, 282] width 91 height 392
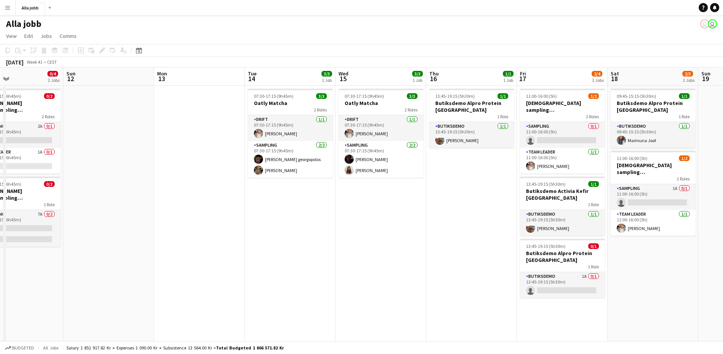
click at [371, 211] on app-date-cell "07:30-17:15 (9h45m) 3/3 Oatly Matcha 2 Roles Drift [DATE] 07:30-17:15 (9h45m) […" at bounding box center [380, 282] width 91 height 392
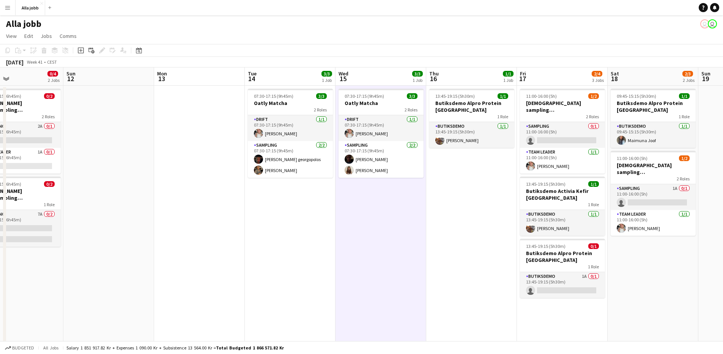
click at [371, 211] on app-date-cell "07:30-17:15 (9h45m) 3/3 Oatly Matcha 2 Roles Drift [DATE] 07:30-17:15 (9h45m) […" at bounding box center [380, 282] width 91 height 392
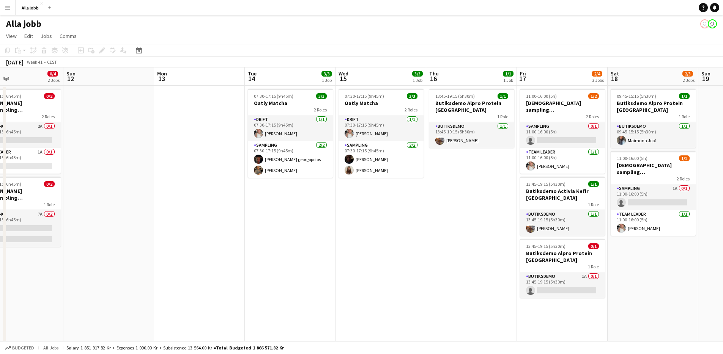
click at [371, 211] on app-date-cell "07:30-17:15 (9h45m) 3/3 Oatly Matcha 2 Roles Drift [DATE] 07:30-17:15 (9h45m) […" at bounding box center [380, 282] width 91 height 392
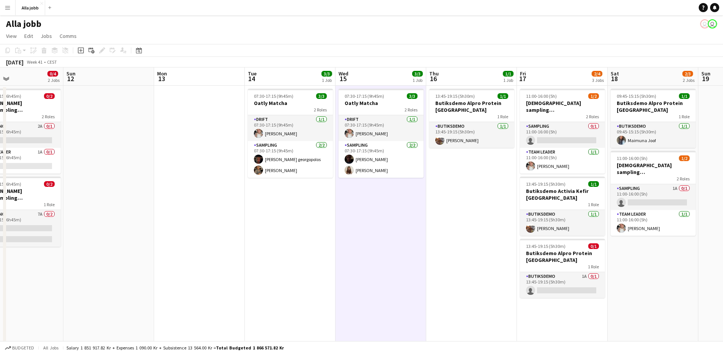
click at [371, 211] on app-date-cell "07:30-17:15 (9h45m) 3/3 Oatly Matcha 2 Roles Drift [DATE] 07:30-17:15 (9h45m) […" at bounding box center [380, 282] width 91 height 392
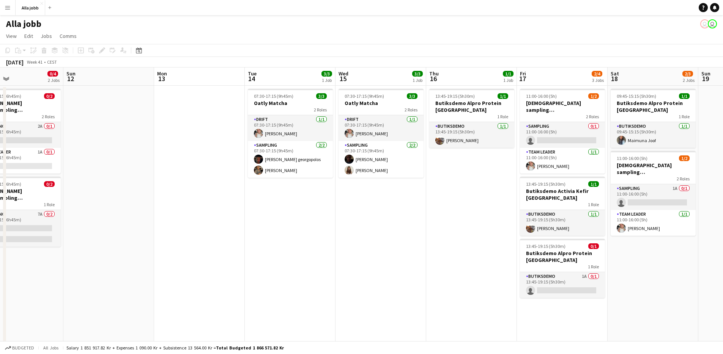
click at [371, 211] on app-date-cell "07:30-17:15 (9h45m) 3/3 Oatly Matcha 2 Roles Drift [DATE] 07:30-17:15 (9h45m) […" at bounding box center [380, 282] width 91 height 392
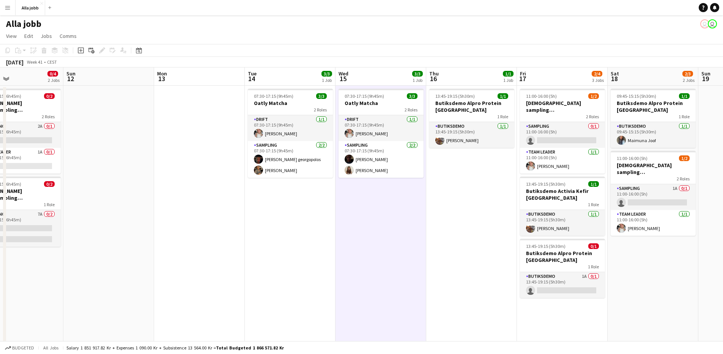
click at [288, 237] on app-date-cell "07:30-17:15 (9h45m) 3/3 Oatly Matcha 2 Roles Drift [DATE] 07:30-17:15 (9h45m) […" at bounding box center [290, 282] width 91 height 392
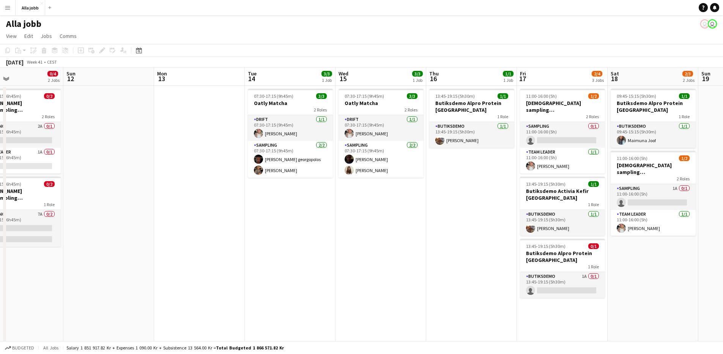
click at [288, 237] on app-date-cell "07:30-17:15 (9h45m) 3/3 Oatly Matcha 2 Roles Drift [DATE] 07:30-17:15 (9h45m) […" at bounding box center [290, 282] width 91 height 392
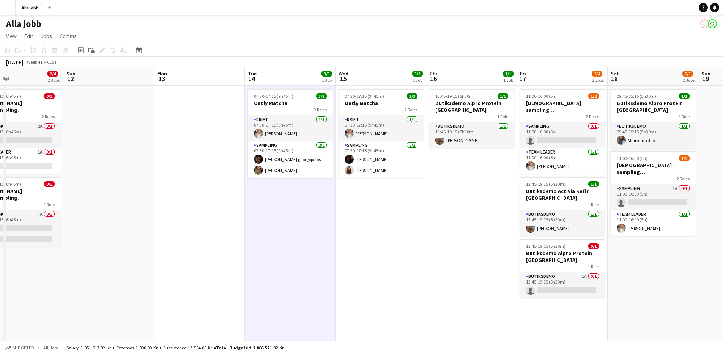
click at [288, 237] on app-date-cell "07:30-17:15 (9h45m) 3/3 Oatly Matcha 2 Roles Drift [DATE] 07:30-17:15 (9h45m) […" at bounding box center [290, 282] width 91 height 392
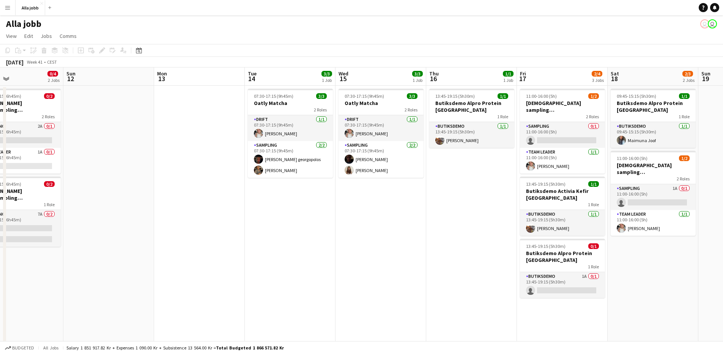
click at [288, 237] on app-date-cell "07:30-17:15 (9h45m) 3/3 Oatly Matcha 2 Roles Drift [DATE] 07:30-17:15 (9h45m) […" at bounding box center [290, 282] width 91 height 392
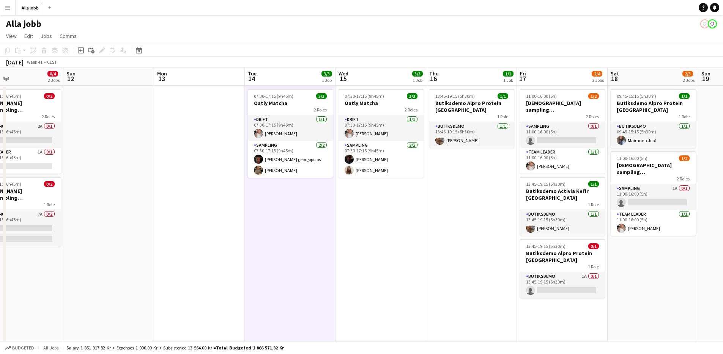
click at [288, 237] on app-date-cell "07:30-17:15 (9h45m) 3/3 Oatly Matcha 2 Roles Drift [DATE] 07:30-17:15 (9h45m) […" at bounding box center [290, 282] width 91 height 392
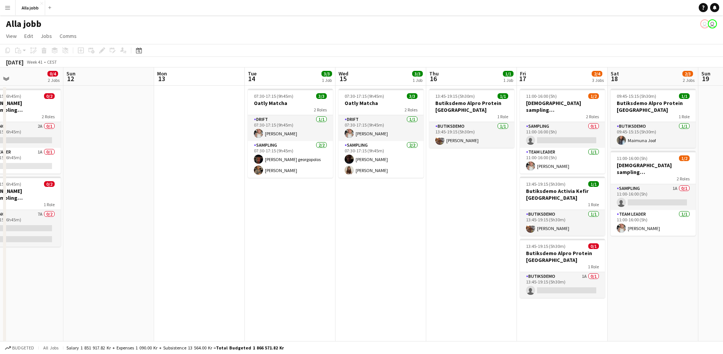
click at [288, 237] on app-date-cell "07:30-17:15 (9h45m) 3/3 Oatly Matcha 2 Roles Drift [DATE] 07:30-17:15 (9h45m) […" at bounding box center [290, 282] width 91 height 392
